Goal: Information Seeking & Learning: Check status

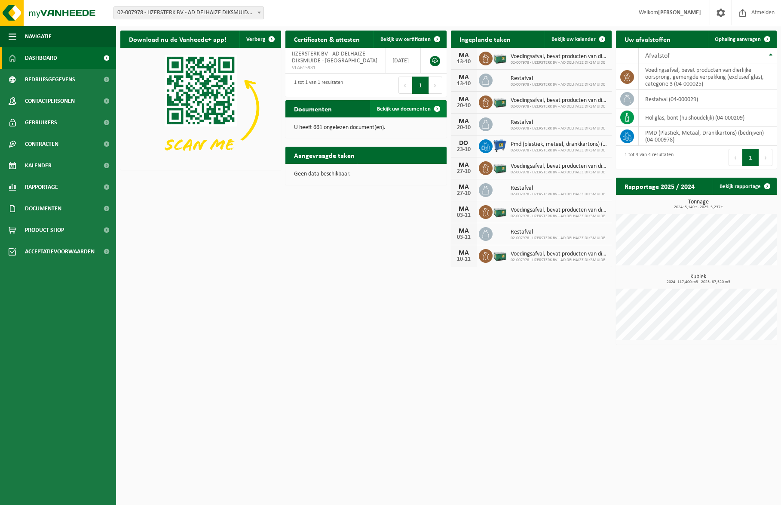
click at [396, 108] on span "Bekijk uw documenten" at bounding box center [404, 109] width 54 height 6
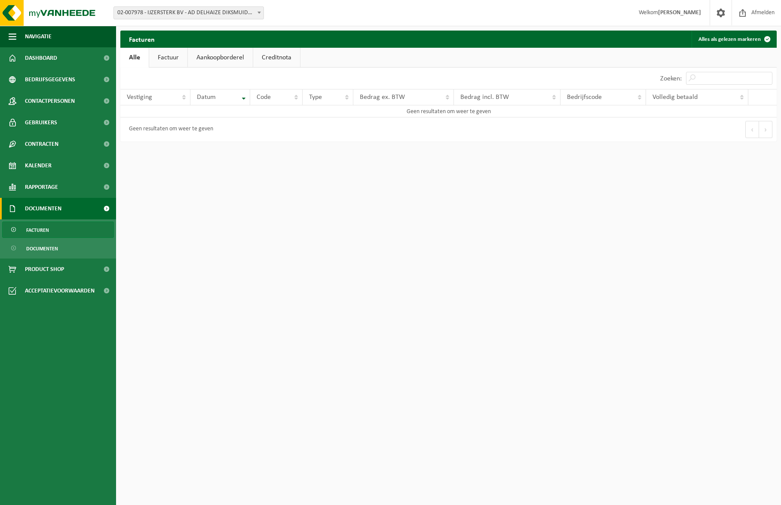
click at [227, 57] on link "Aankoopborderel" at bounding box center [220, 58] width 65 height 20
click at [36, 250] on span "Documenten" at bounding box center [42, 248] width 32 height 16
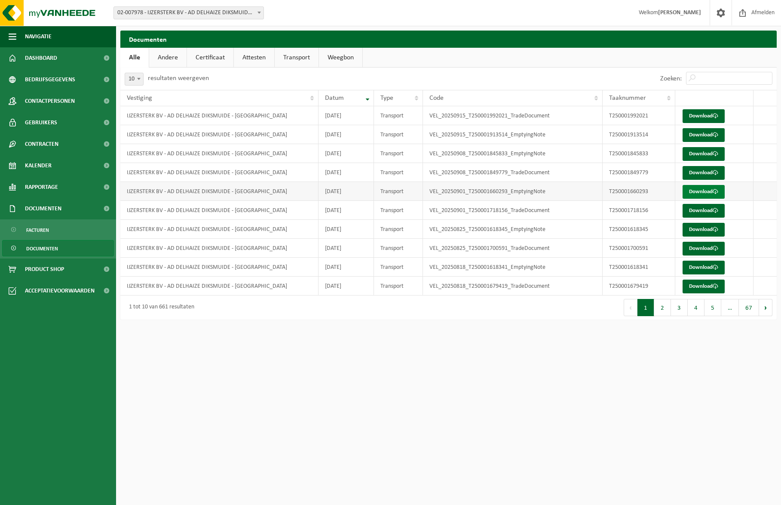
click at [702, 193] on link "Download" at bounding box center [704, 192] width 42 height 14
click at [705, 134] on link "Download" at bounding box center [704, 135] width 42 height 14
click at [292, 57] on link "Transport" at bounding box center [297, 58] width 44 height 20
click at [129, 56] on link "Alle" at bounding box center [134, 58] width 28 height 20
click at [169, 60] on link "Andere" at bounding box center [167, 58] width 37 height 20
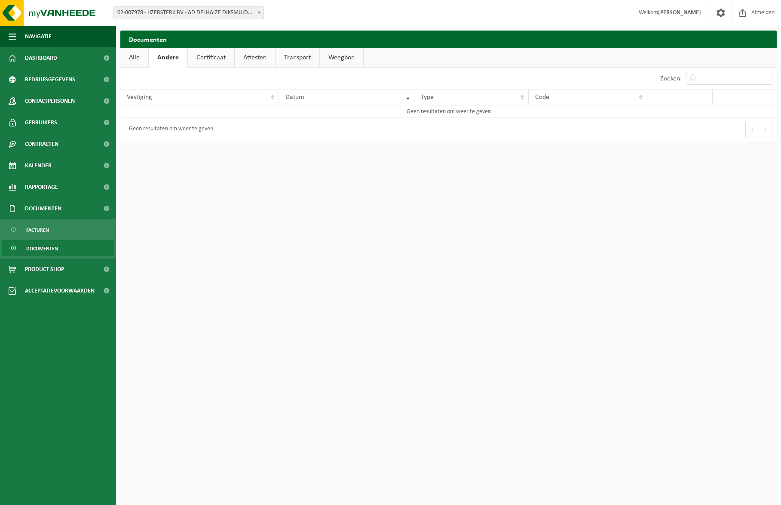
click at [210, 57] on link "Certificaat" at bounding box center [211, 58] width 46 height 20
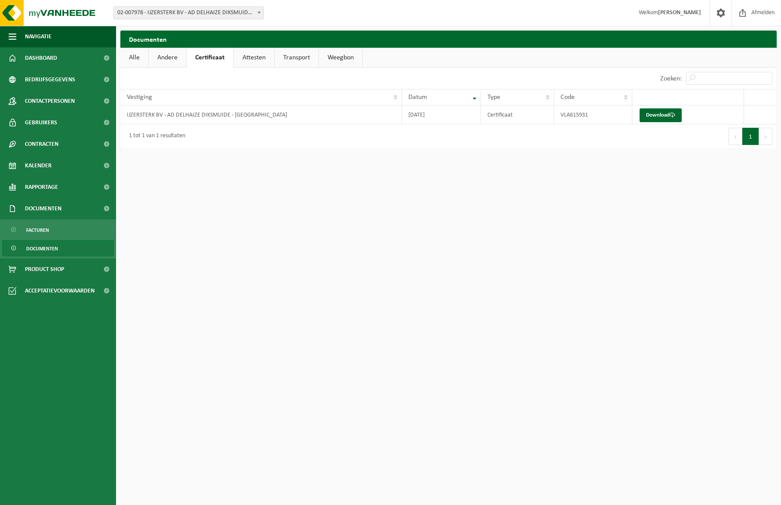
click at [250, 55] on link "Attesten" at bounding box center [254, 58] width 40 height 20
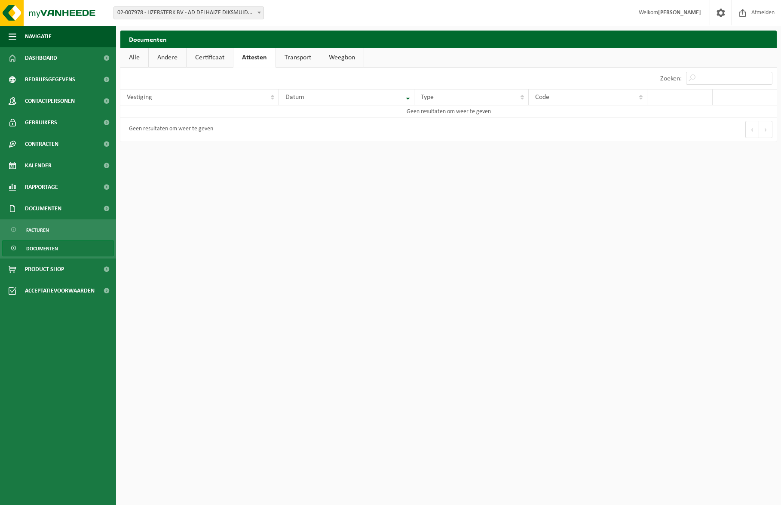
click at [305, 58] on link "Transport" at bounding box center [298, 58] width 44 height 20
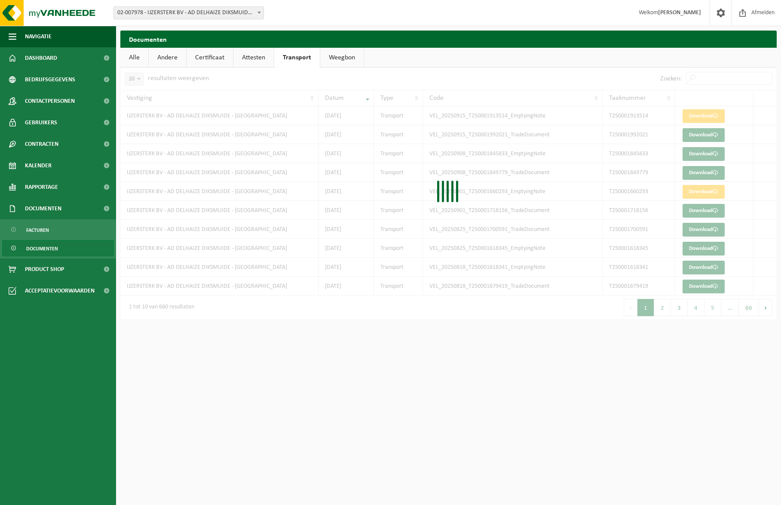
click at [328, 56] on link "Weegbon" at bounding box center [341, 58] width 43 height 20
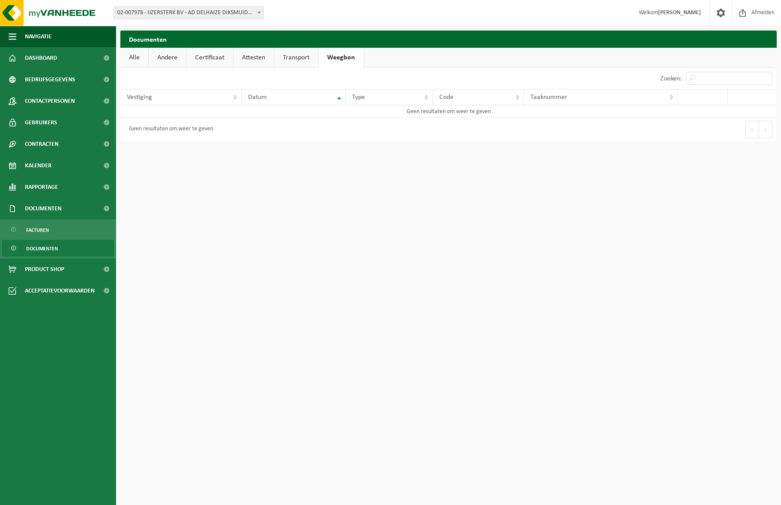
click at [279, 58] on link "Transport" at bounding box center [296, 58] width 44 height 20
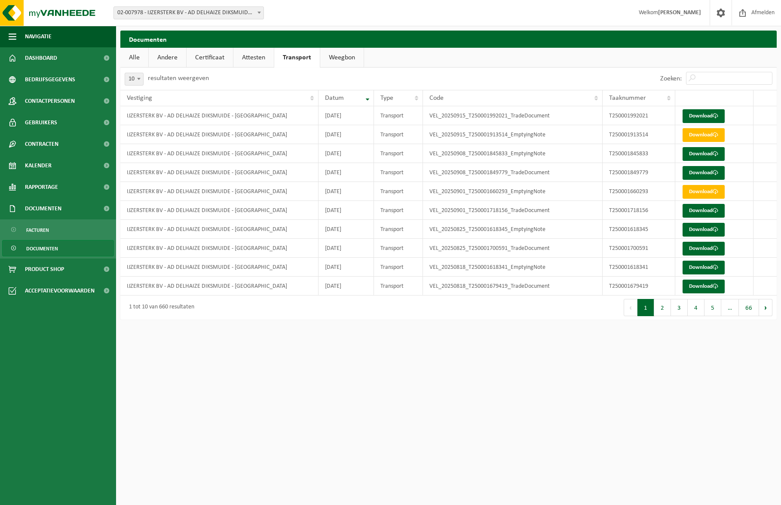
click at [130, 53] on link "Alle" at bounding box center [134, 58] width 28 height 20
click at [261, 12] on b at bounding box center [259, 13] width 3 height 2
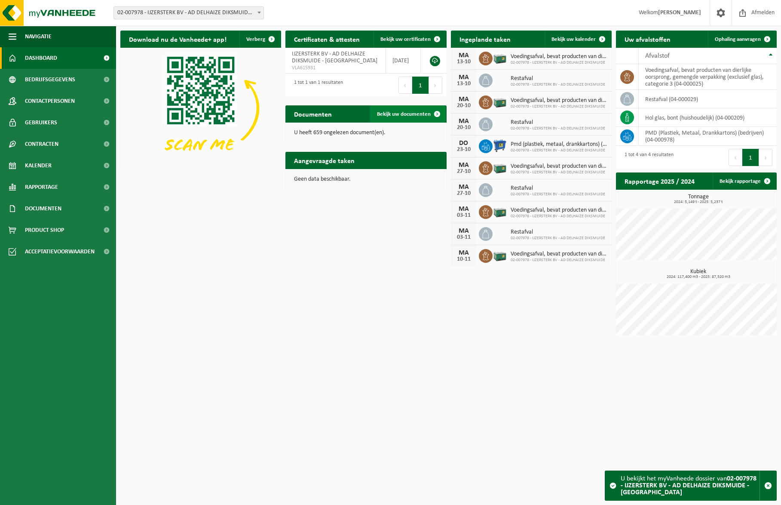
click at [408, 114] on span "Bekijk uw documenten" at bounding box center [404, 114] width 54 height 6
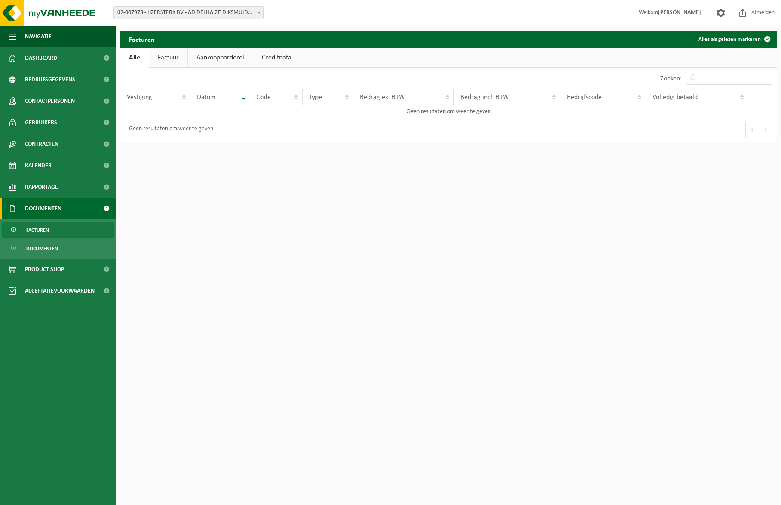
click at [127, 56] on link "Alle" at bounding box center [134, 58] width 28 height 20
click at [237, 51] on link "Aankoopborderel" at bounding box center [220, 58] width 65 height 20
click at [277, 53] on link "Creditnota" at bounding box center [280, 58] width 47 height 20
click at [141, 59] on link "Alle" at bounding box center [134, 58] width 28 height 20
click at [257, 11] on span at bounding box center [259, 12] width 9 height 11
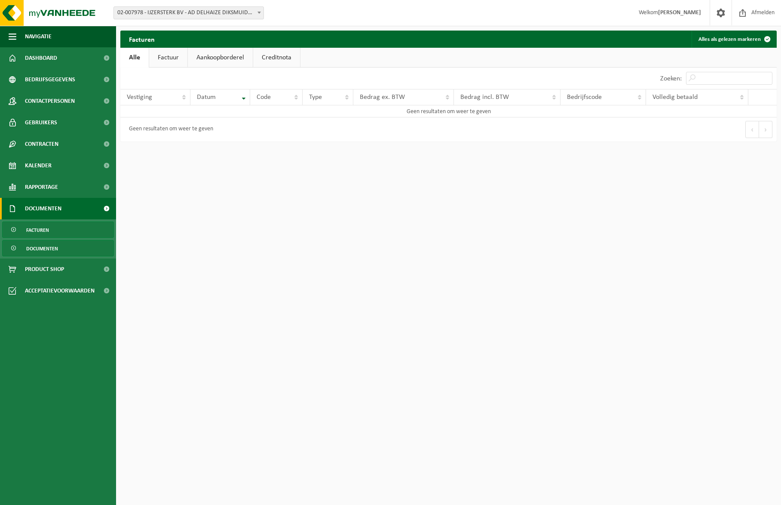
click at [39, 249] on span "Documenten" at bounding box center [42, 248] width 32 height 16
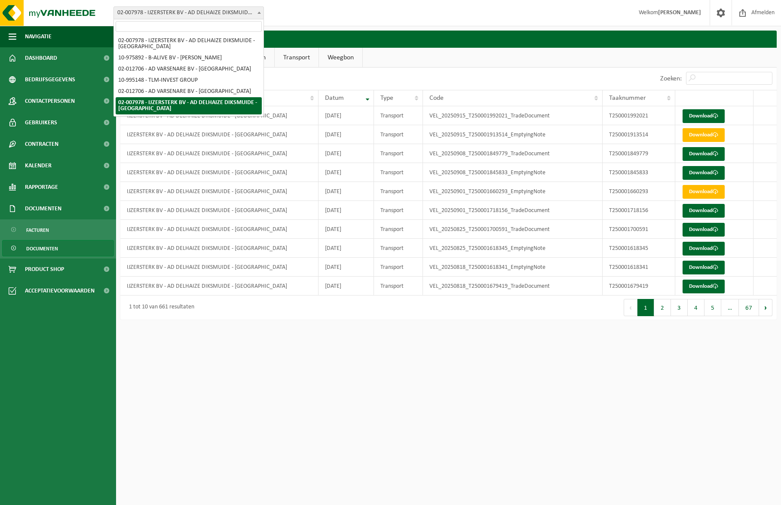
click at [208, 14] on span "02-007978 - IJZERSTERK BV - AD DELHAIZE DIKSMUIDE - [GEOGRAPHIC_DATA]" at bounding box center [189, 13] width 150 height 12
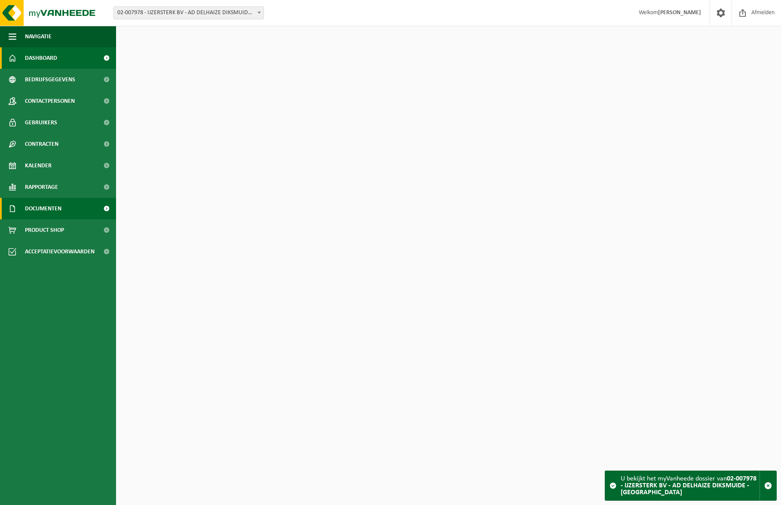
click at [50, 204] on span "Documenten" at bounding box center [43, 208] width 37 height 21
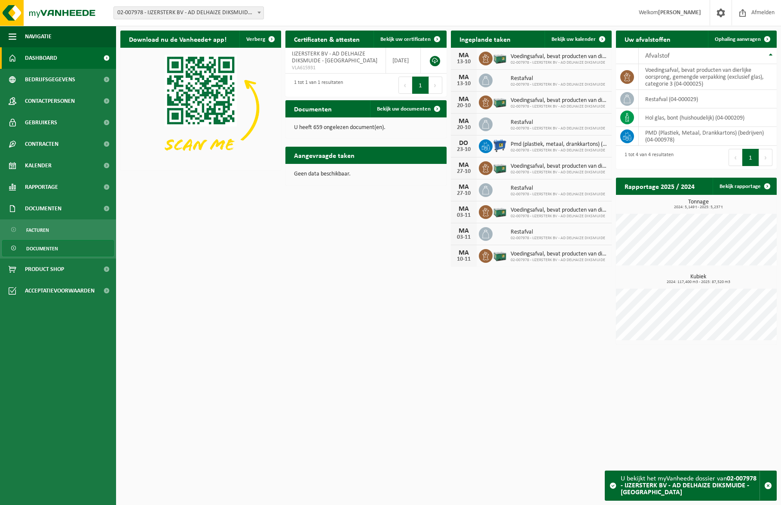
click at [41, 245] on span "Documenten" at bounding box center [42, 248] width 32 height 16
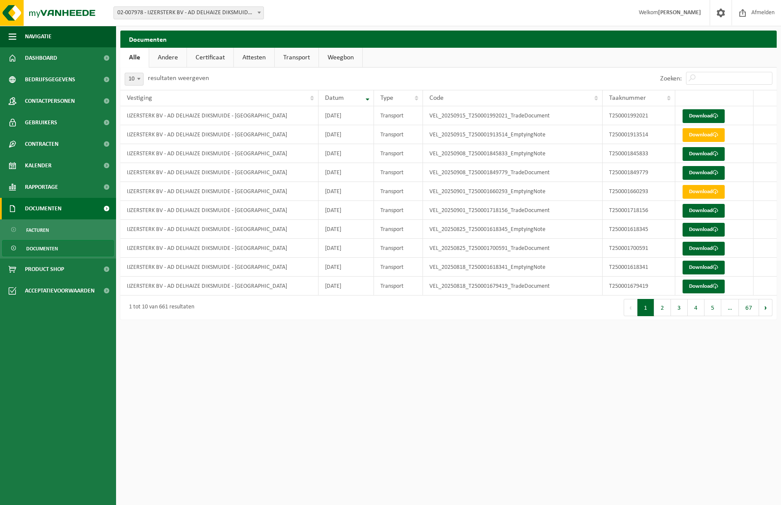
click at [47, 206] on span "Documenten" at bounding box center [43, 208] width 37 height 21
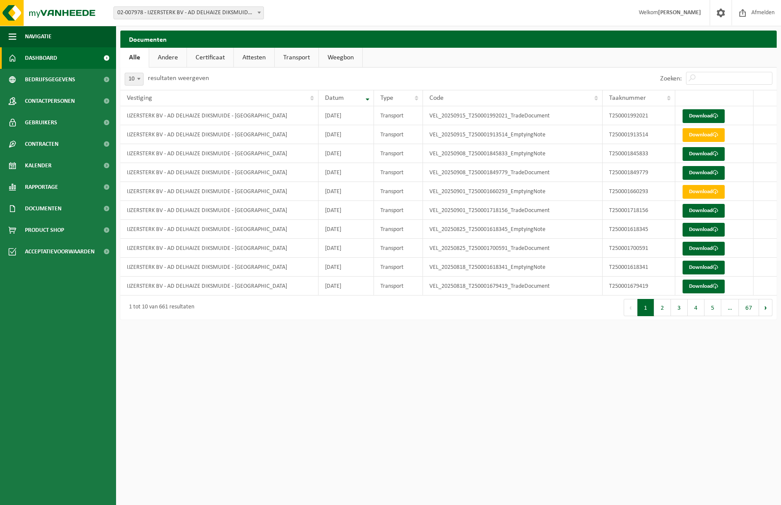
click at [37, 58] on span "Dashboard" at bounding box center [41, 57] width 32 height 21
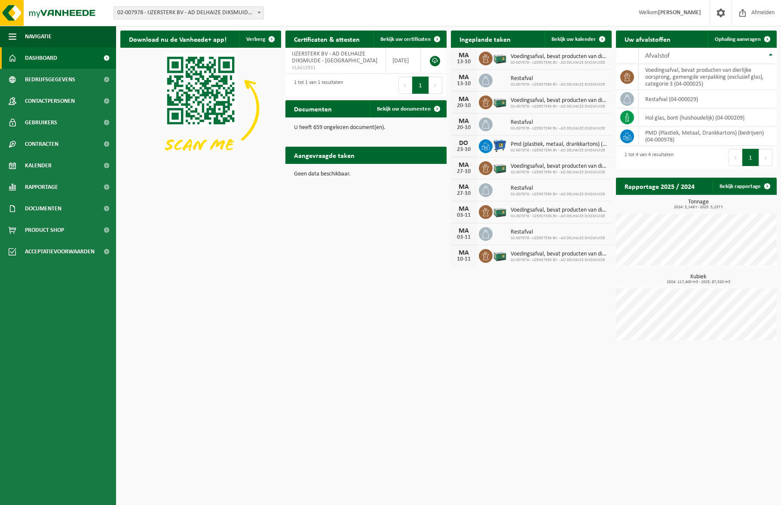
click at [196, 11] on span "02-007978 - IJZERSTERK BV - AD DELHAIZE DIKSMUIDE - [GEOGRAPHIC_DATA]" at bounding box center [189, 13] width 150 height 12
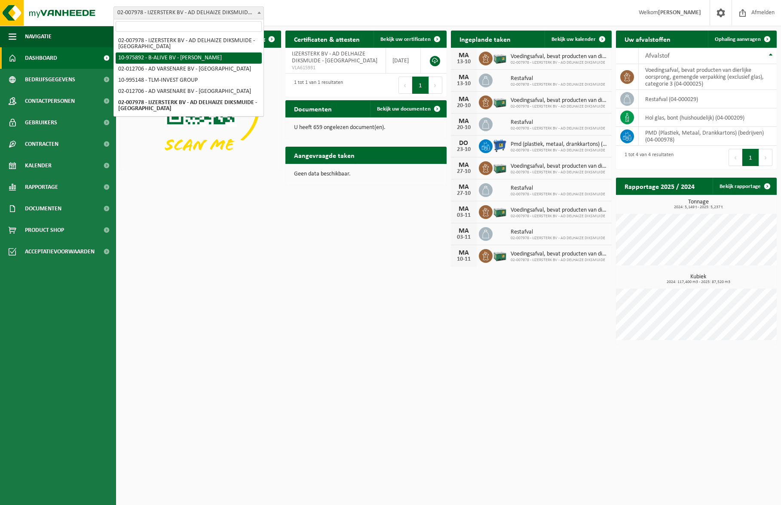
select select "158492"
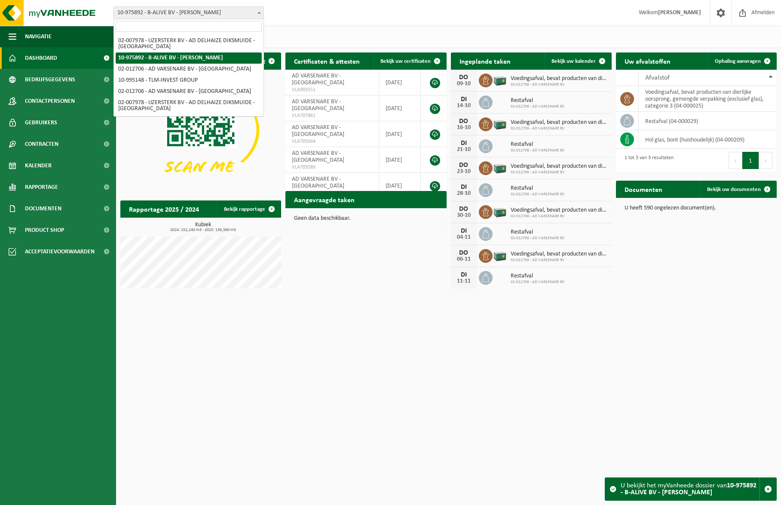
click at [153, 11] on span "10-975892 - B-ALIVE BV - [PERSON_NAME]" at bounding box center [189, 13] width 150 height 12
select select "5464"
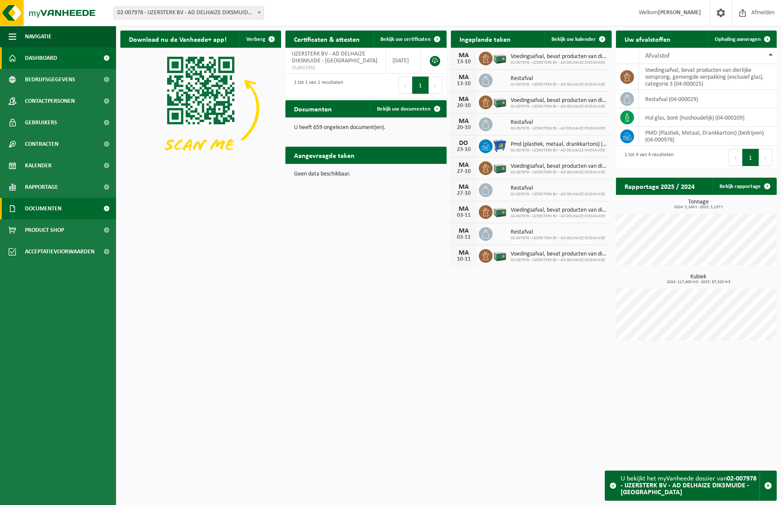
click at [37, 206] on span "Documenten" at bounding box center [43, 208] width 37 height 21
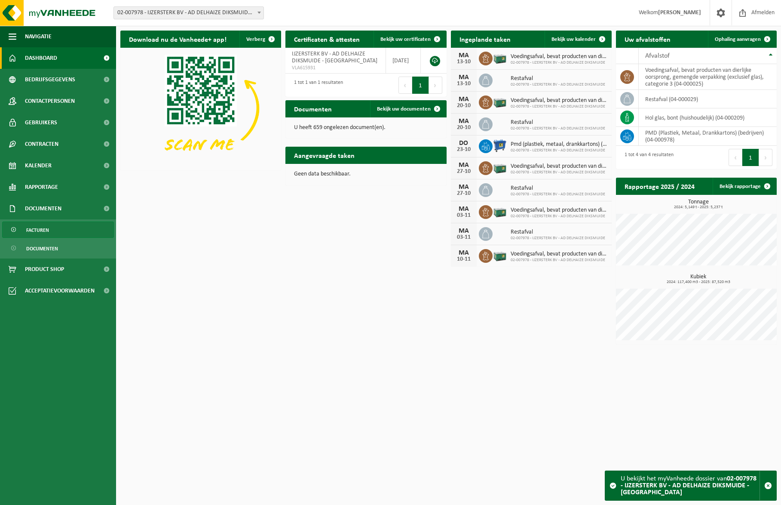
click at [42, 231] on span "Facturen" at bounding box center [37, 230] width 23 height 16
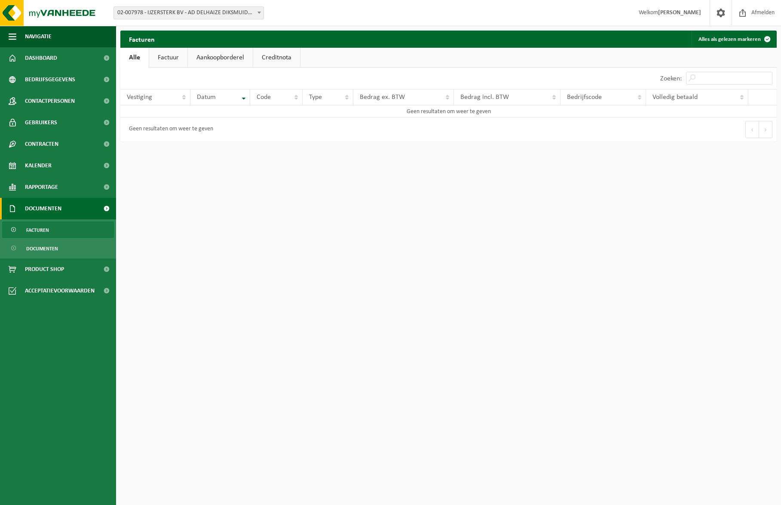
click at [161, 53] on link "Factuur" at bounding box center [168, 58] width 38 height 20
click at [137, 59] on link "Alle" at bounding box center [134, 58] width 28 height 20
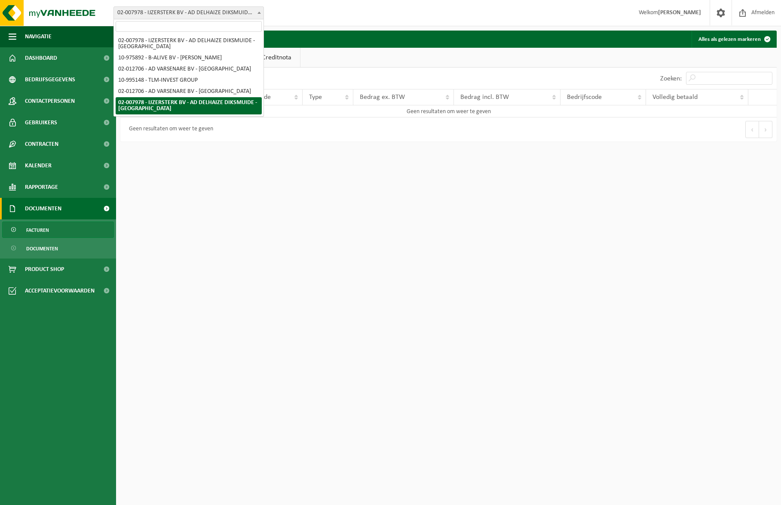
click at [251, 13] on span "02-007978 - IJZERSTERK BV - AD DELHAIZE DIKSMUIDE - [GEOGRAPHIC_DATA]" at bounding box center [189, 13] width 150 height 12
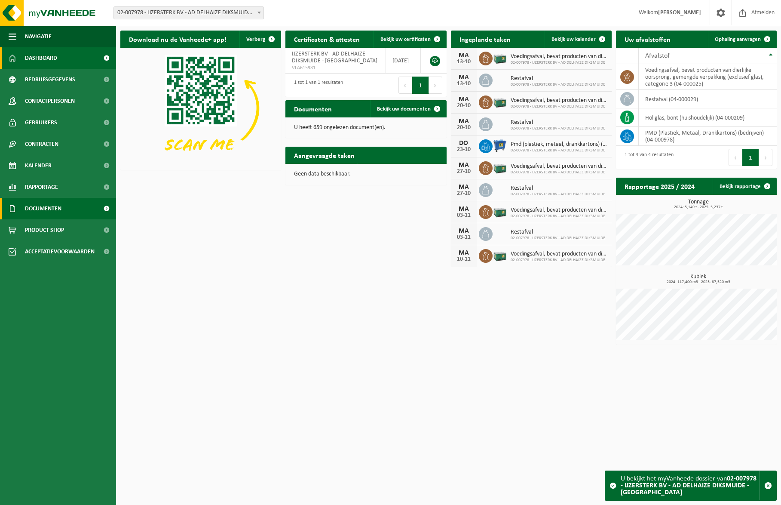
click at [52, 203] on span "Documenten" at bounding box center [43, 208] width 37 height 21
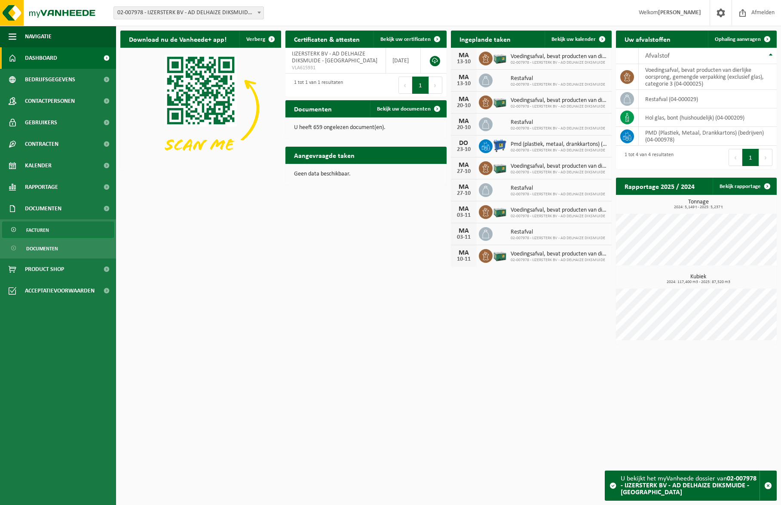
click at [42, 228] on span "Facturen" at bounding box center [37, 230] width 23 height 16
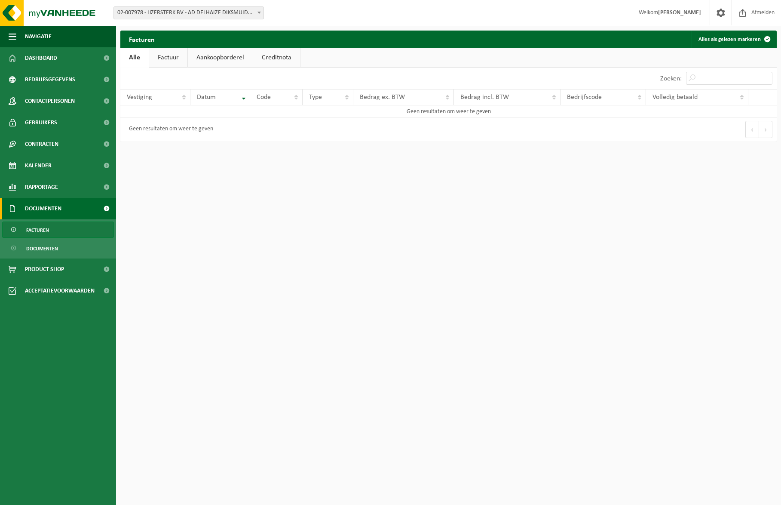
click at [174, 53] on link "Factuur" at bounding box center [168, 58] width 38 height 20
click at [765, 37] on span at bounding box center [767, 39] width 17 height 17
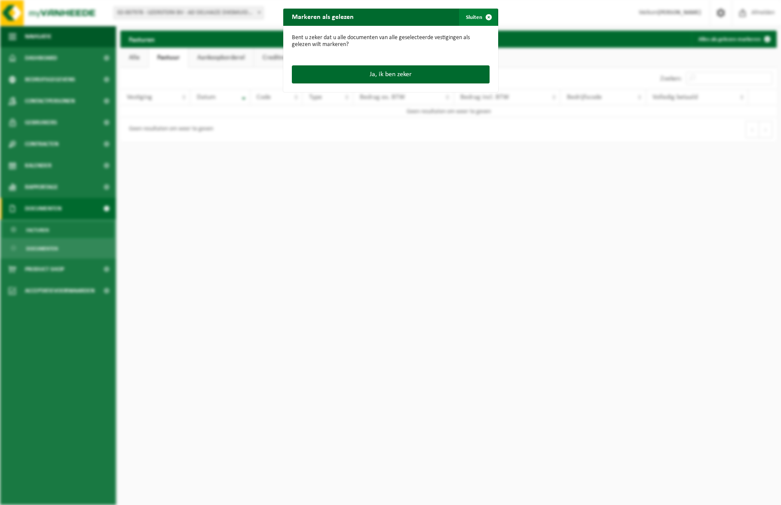
click at [480, 18] on span "button" at bounding box center [488, 17] width 17 height 17
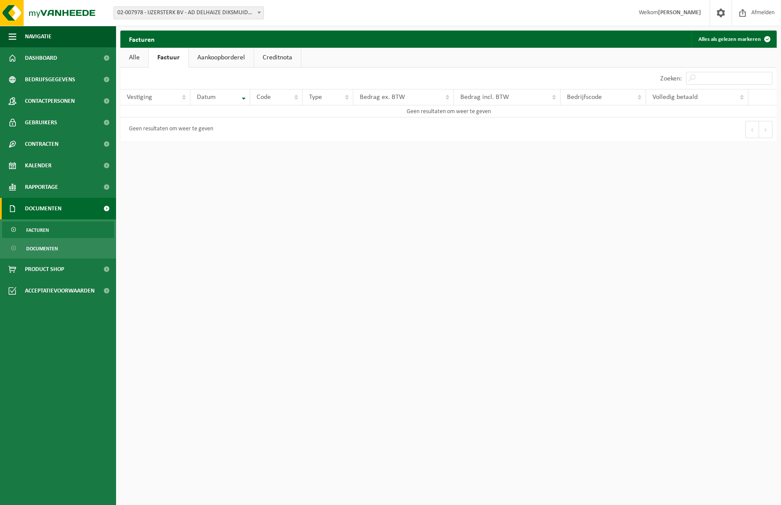
click at [225, 61] on link "Aankoopborderel" at bounding box center [221, 58] width 65 height 20
click at [279, 52] on link "Creditnota" at bounding box center [280, 58] width 47 height 20
click at [134, 53] on link "Alle" at bounding box center [134, 58] width 28 height 20
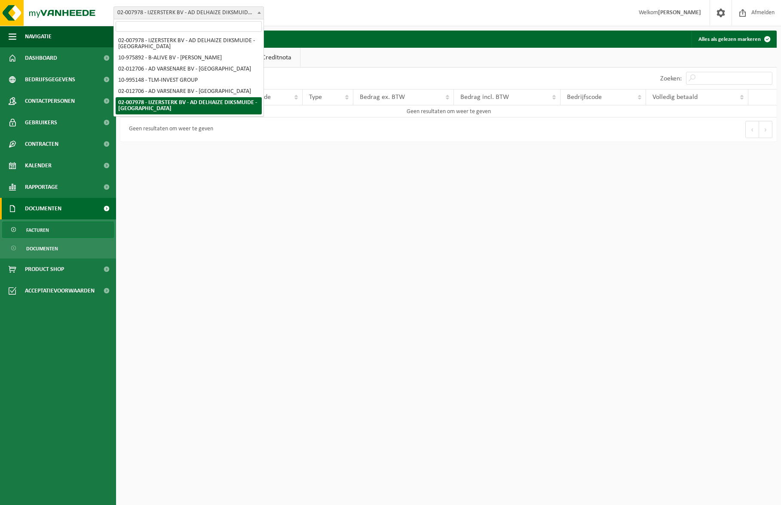
click at [149, 11] on span "02-007978 - IJZERSTERK BV - AD DELHAIZE DIKSMUIDE - [GEOGRAPHIC_DATA]" at bounding box center [189, 13] width 150 height 12
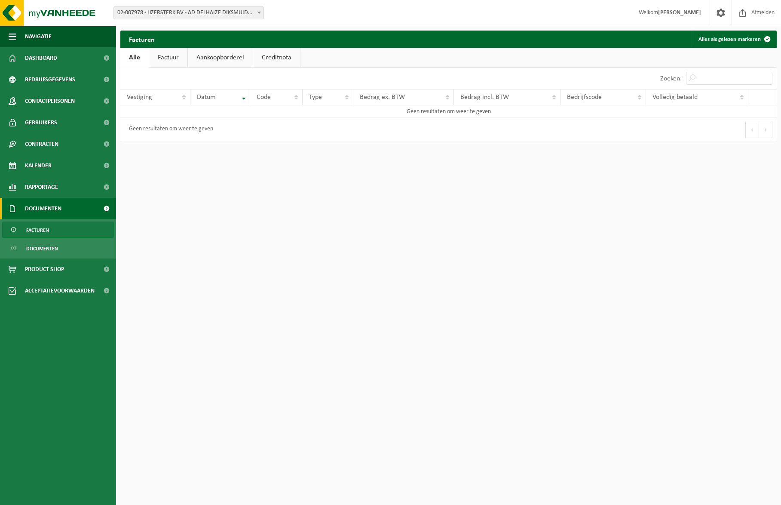
click at [127, 61] on link "Alle" at bounding box center [134, 58] width 28 height 20
click at [45, 247] on span "Documenten" at bounding box center [42, 248] width 32 height 16
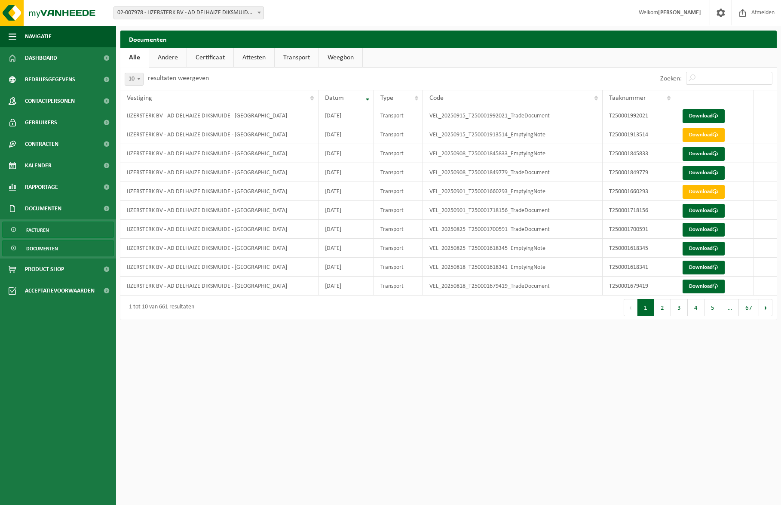
click at [41, 226] on span "Facturen" at bounding box center [37, 230] width 23 height 16
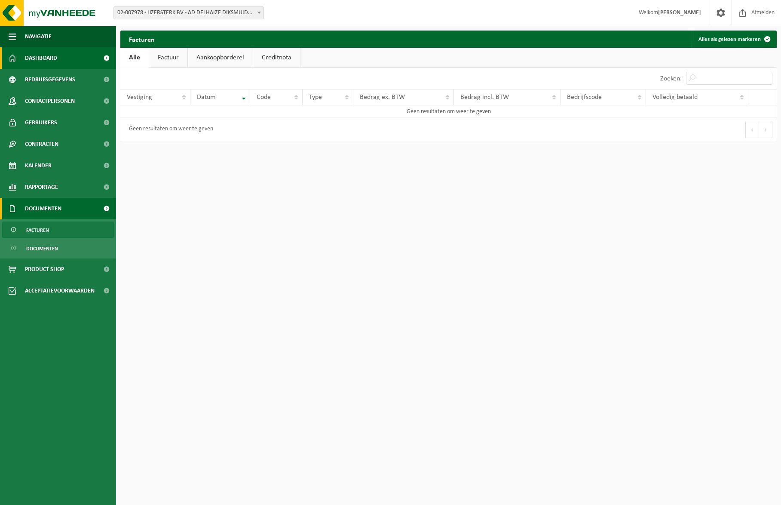
click at [52, 56] on span "Dashboard" at bounding box center [41, 57] width 32 height 21
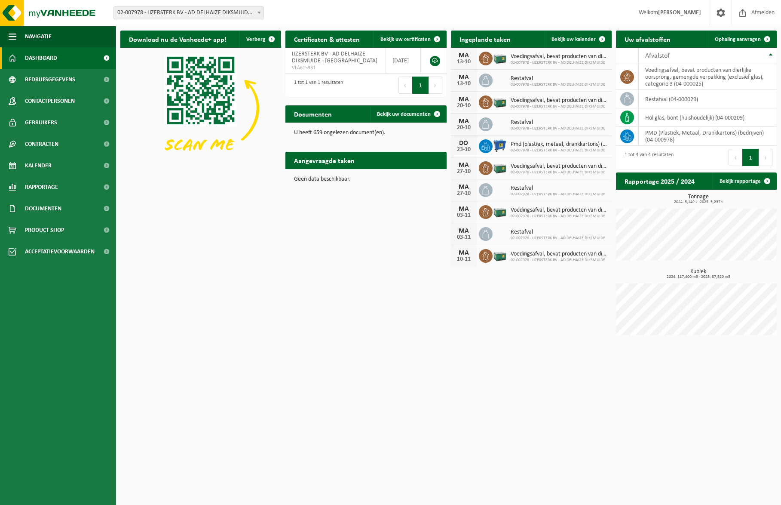
drag, startPoint x: 344, startPoint y: 130, endPoint x: 341, endPoint y: 125, distance: 5.8
click at [344, 130] on p "U heeft 659 ongelezen document(en)." at bounding box center [366, 133] width 144 height 6
click at [323, 115] on h2 "Documenten" at bounding box center [312, 113] width 55 height 17
click at [385, 112] on span "Bekijk uw documenten" at bounding box center [404, 114] width 54 height 6
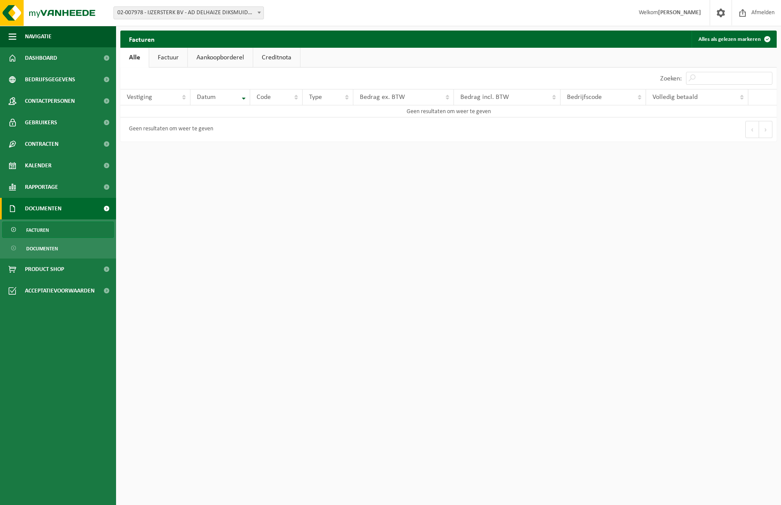
click at [172, 55] on link "Factuur" at bounding box center [168, 58] width 38 height 20
click at [33, 227] on span "Facturen" at bounding box center [37, 230] width 23 height 16
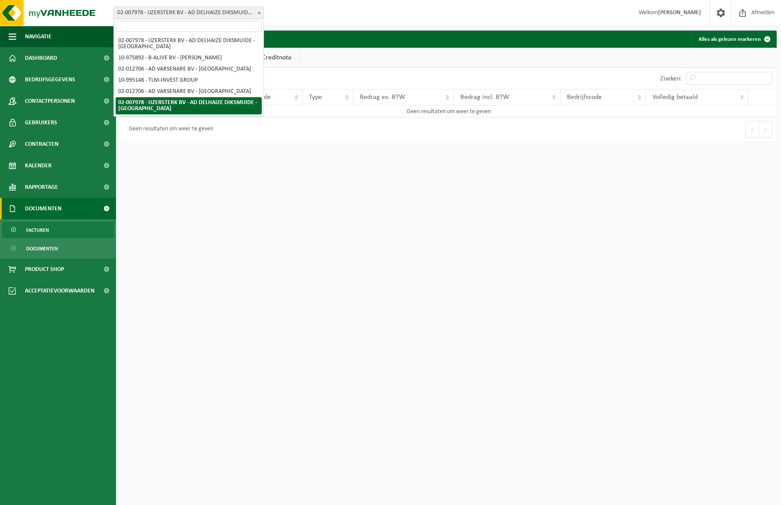
click at [158, 9] on span "02-007978 - IJZERSTERK BV - AD DELHAIZE DIKSMUIDE - [GEOGRAPHIC_DATA]" at bounding box center [189, 13] width 150 height 12
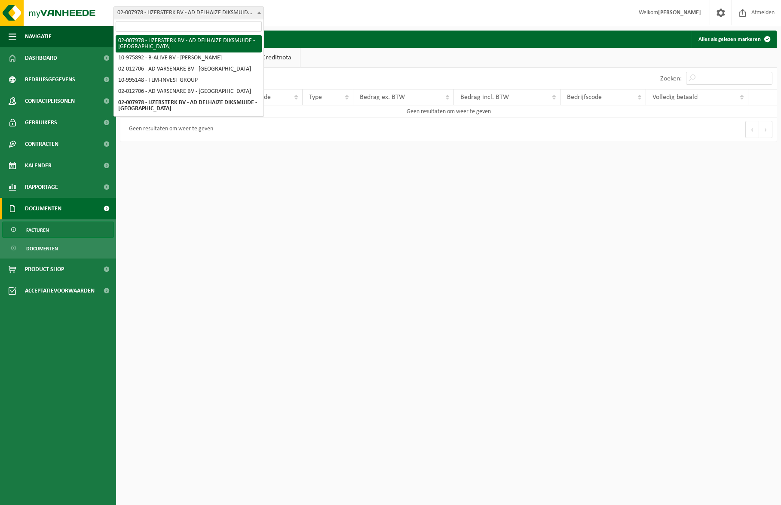
click at [248, 212] on html "Vestiging: 02-007978 - IJZERSTERK BV - AD DELHAIZE DIKSMUIDE - KAASKERKE 10-975…" at bounding box center [390, 252] width 781 height 505
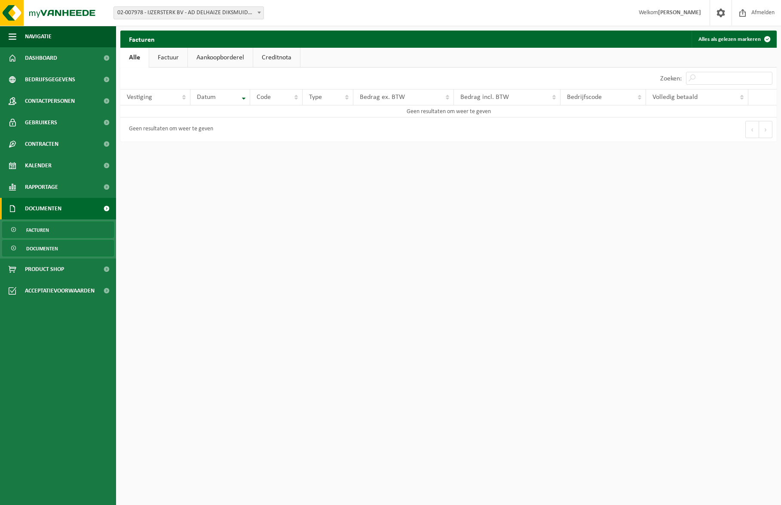
click at [27, 248] on span "Documenten" at bounding box center [42, 248] width 32 height 16
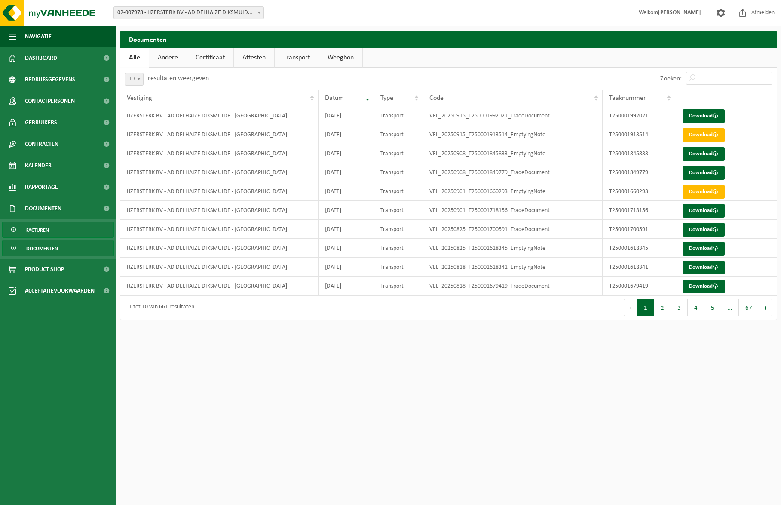
click at [33, 233] on span "Facturen" at bounding box center [37, 230] width 23 height 16
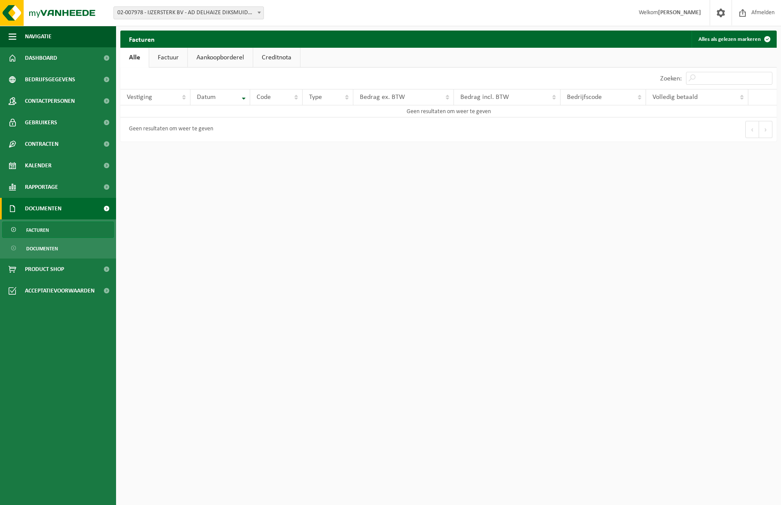
click at [165, 56] on link "Factuur" at bounding box center [168, 58] width 38 height 20
click at [129, 59] on link "Alle" at bounding box center [134, 58] width 28 height 20
click at [762, 11] on span "Afmelden" at bounding box center [763, 12] width 28 height 25
